Goal: Find contact information: Find contact information

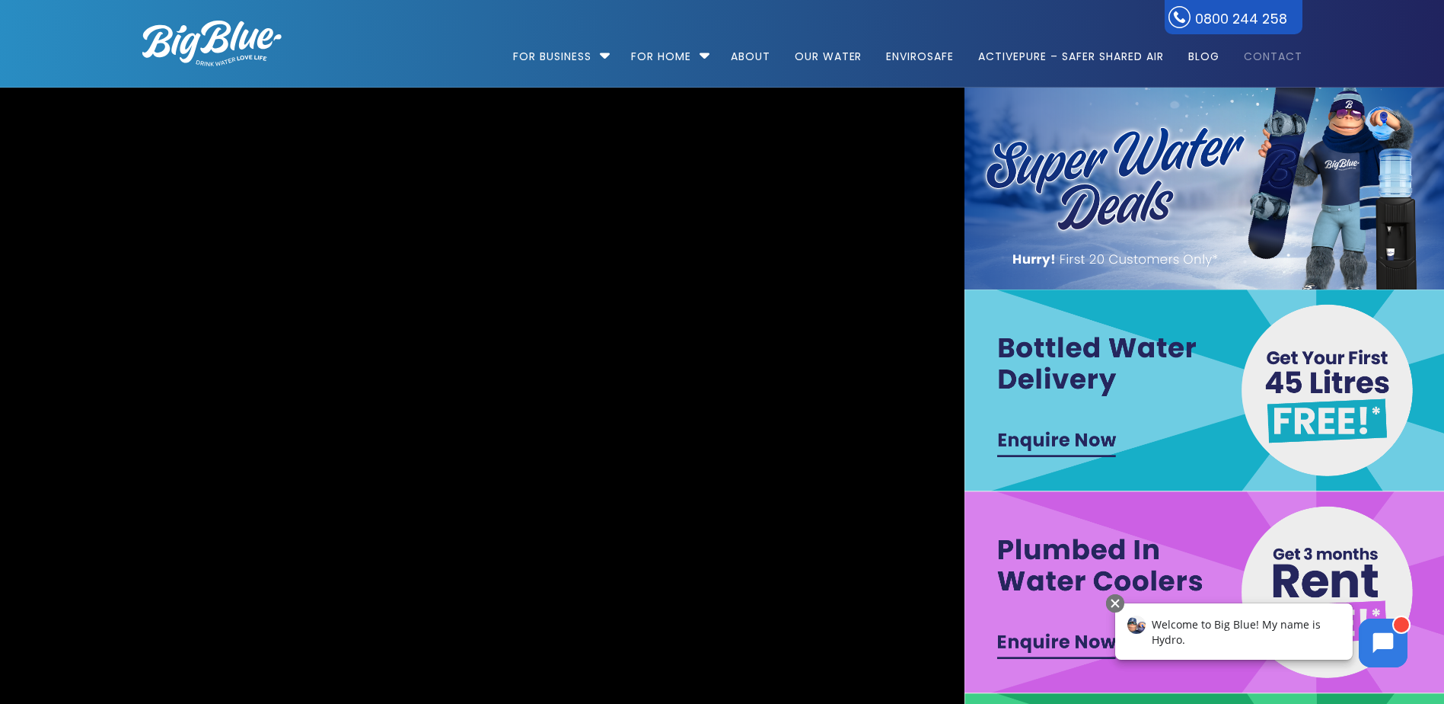
click at [1287, 51] on link "Contact" at bounding box center [1267, 49] width 69 height 98
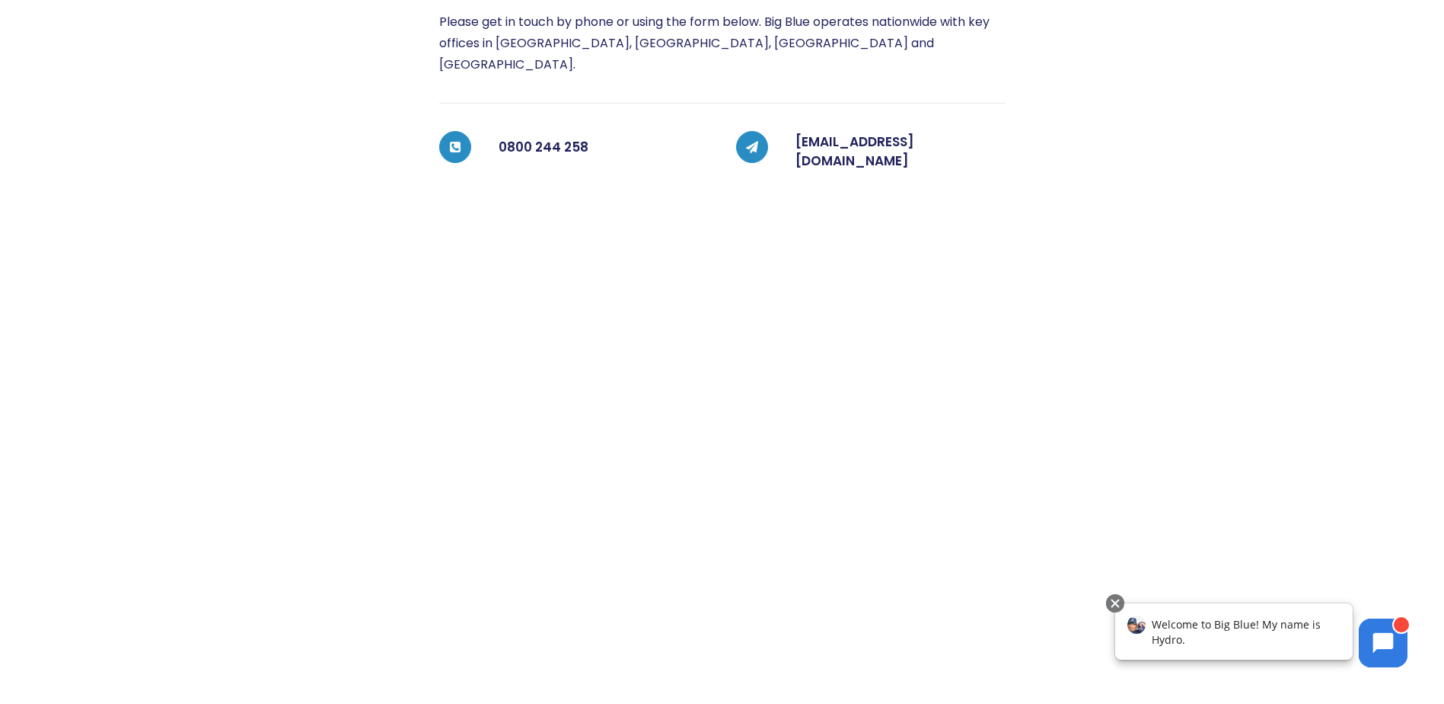
scroll to position [228, 0]
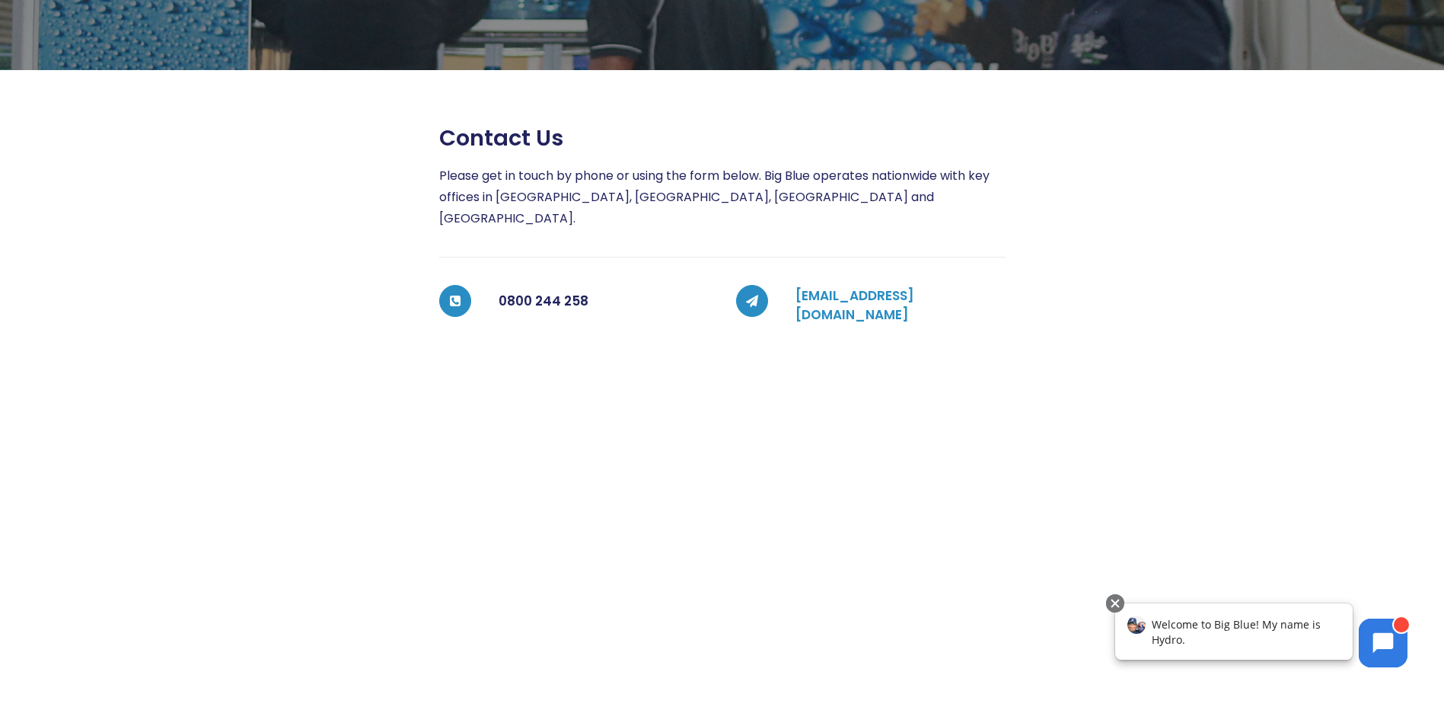
click at [888, 286] on link "coolers@bigblue.co.nz" at bounding box center [855, 305] width 119 height 38
click at [1228, 632] on div "Welcome to Big Blue! My name is Hydro." at bounding box center [1234, 631] width 238 height 56
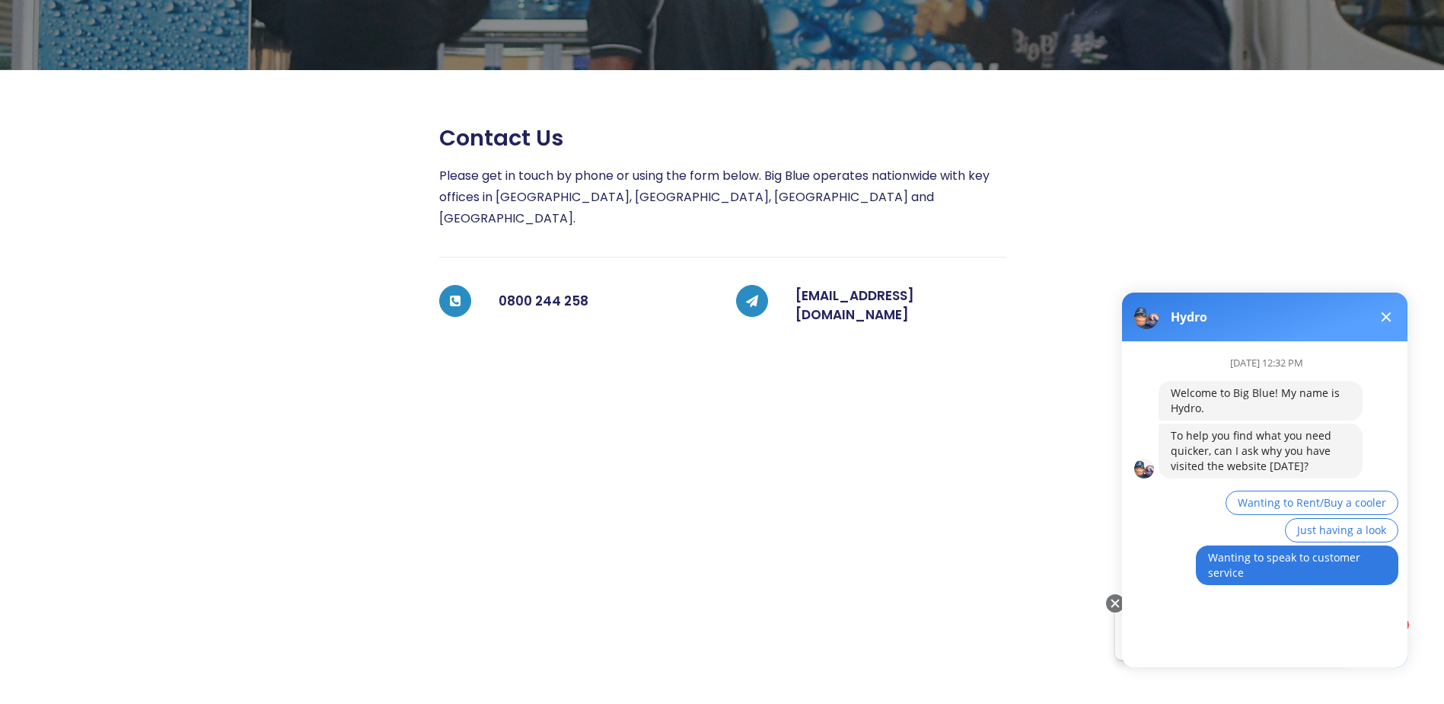
click at [1302, 559] on span "Wanting to speak to customer service" at bounding box center [1284, 565] width 152 height 30
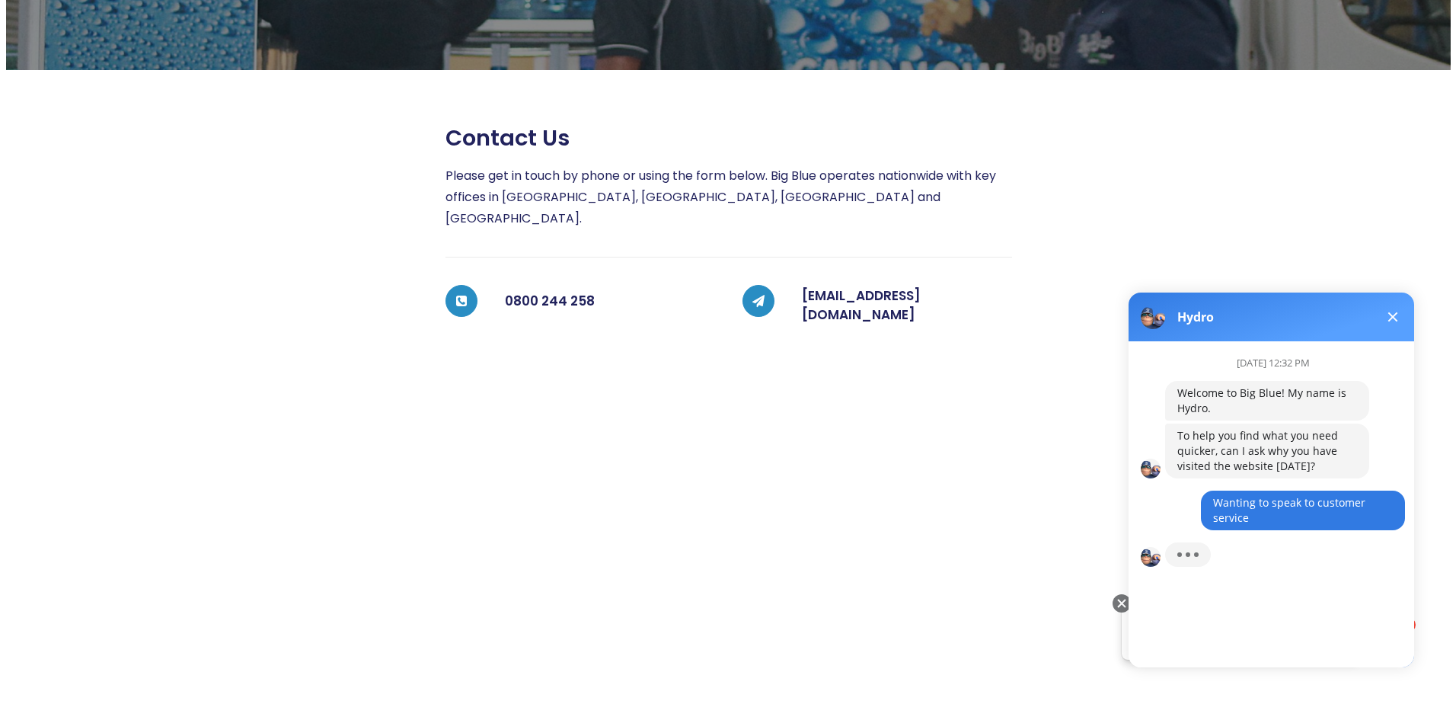
scroll to position [11, 0]
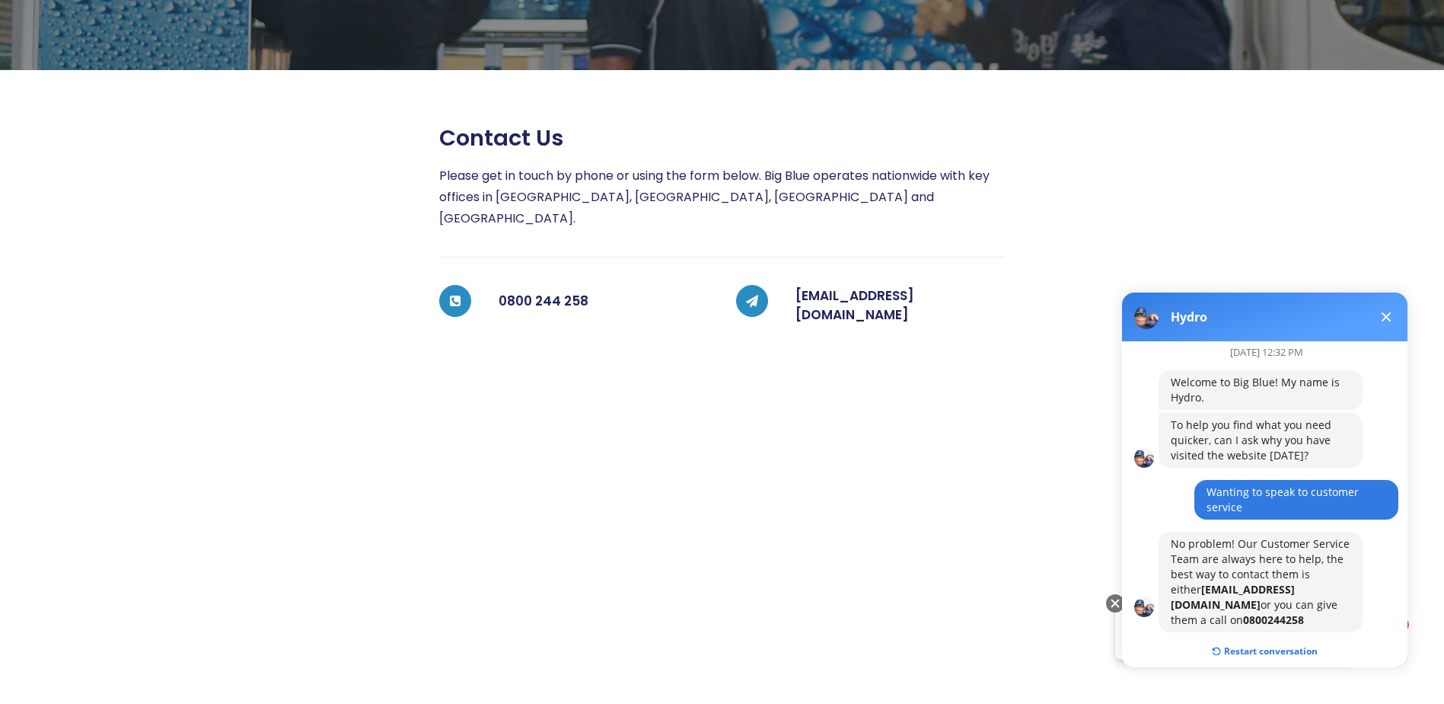
click at [1388, 315] on span at bounding box center [1387, 317] width 10 height 10
